Goal: Entertainment & Leisure: Consume media (video, audio)

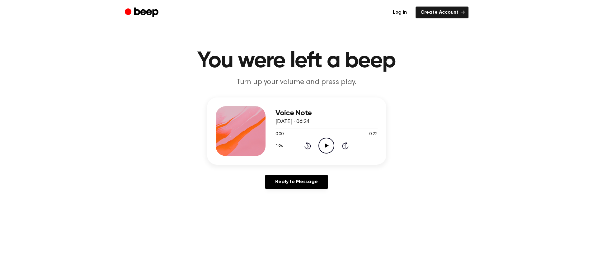
drag, startPoint x: 333, startPoint y: 186, endPoint x: 337, endPoint y: 173, distance: 13.2
click at [333, 154] on icon "Play Audio" at bounding box center [327, 146] width 16 height 16
click at [335, 154] on icon "Play Audio" at bounding box center [327, 146] width 16 height 16
click at [334, 154] on icon "Play Audio" at bounding box center [327, 146] width 16 height 16
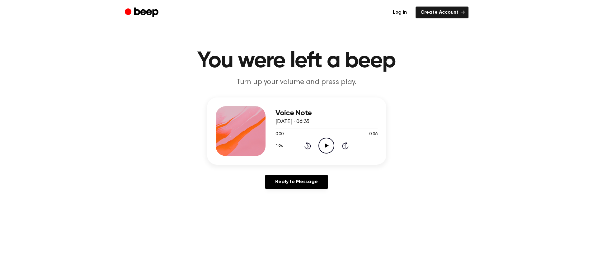
click at [335, 154] on icon "Play Audio" at bounding box center [327, 146] width 16 height 16
click at [330, 154] on icon "Pause Audio" at bounding box center [327, 146] width 16 height 16
click at [276, 129] on div at bounding box center [280, 129] width 9 height 1
click at [334, 154] on icon "Play Audio" at bounding box center [327, 146] width 16 height 16
